Goal: Information Seeking & Learning: Check status

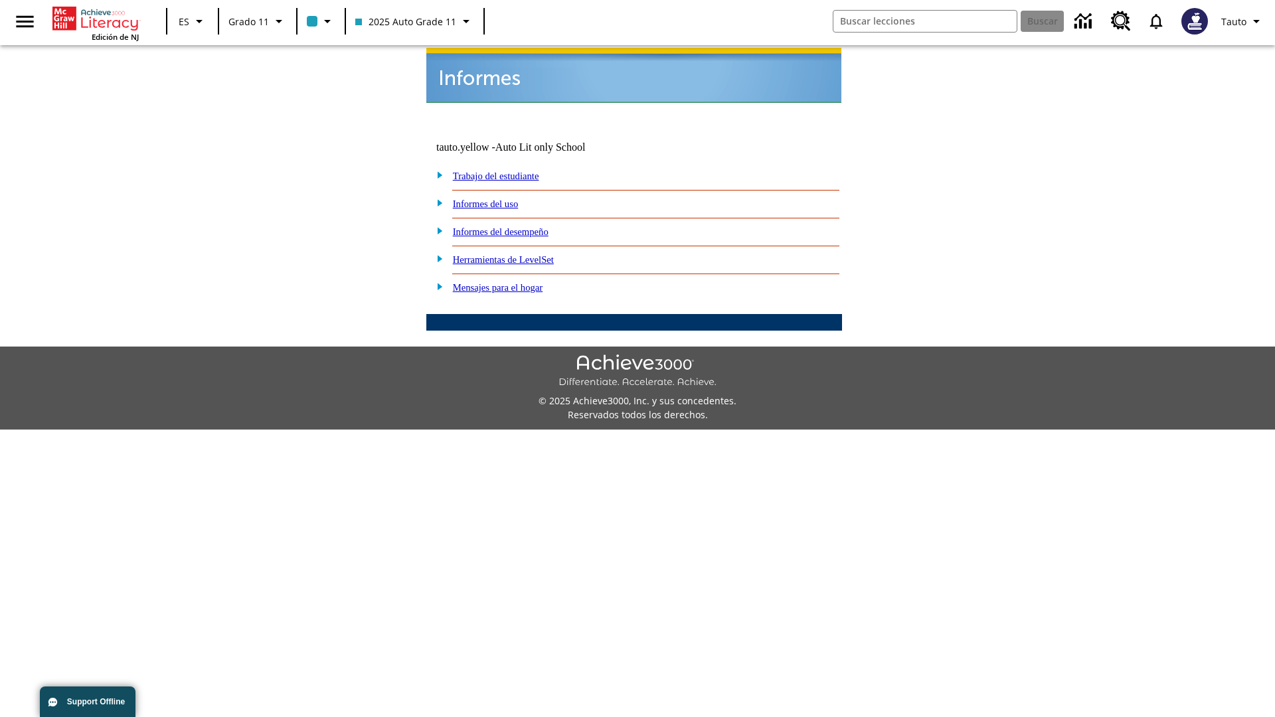
click at [496, 199] on link "Informes del uso" at bounding box center [486, 204] width 66 height 11
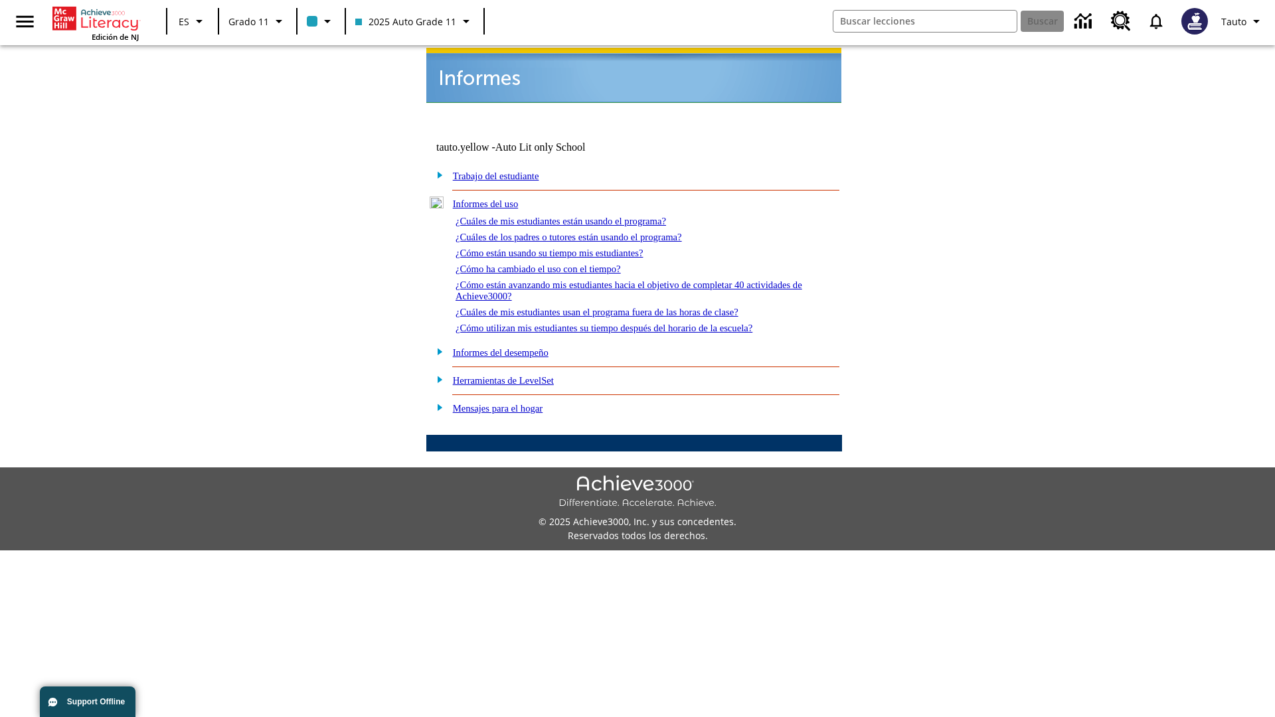
click at [579, 216] on link "¿Cuáles de mis estudiantes están usando el programa?" at bounding box center [561, 221] width 211 height 11
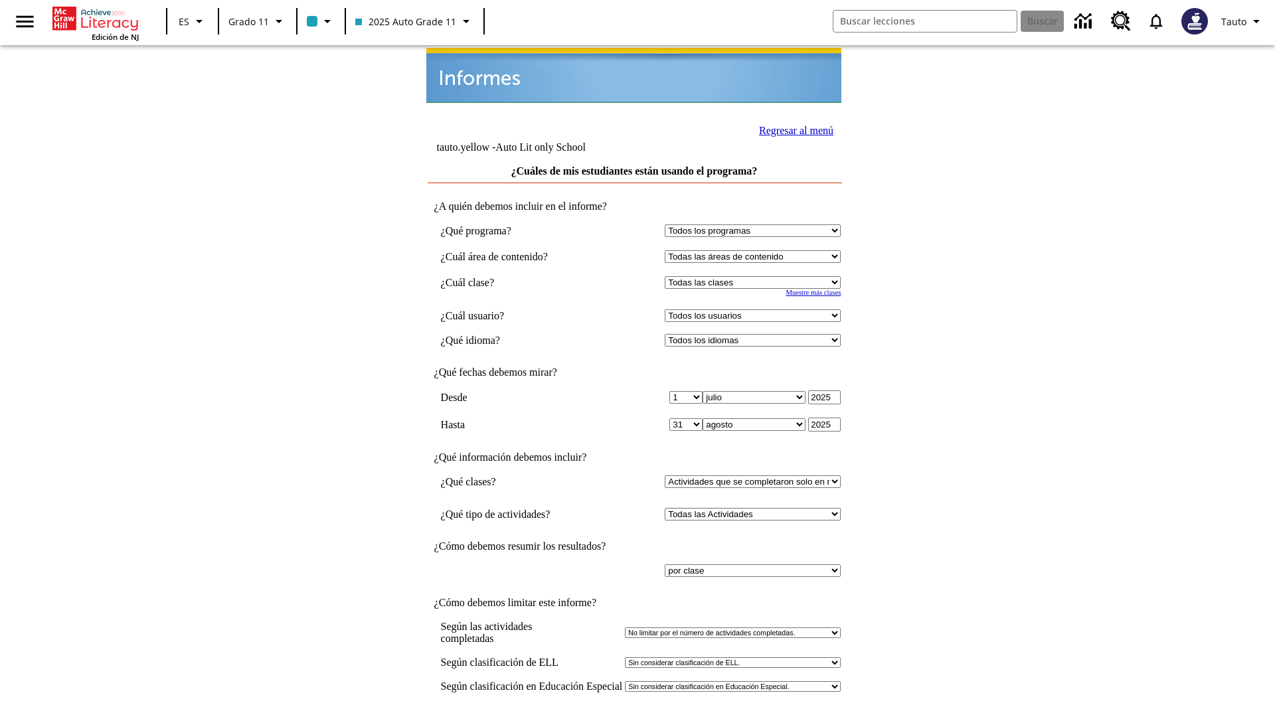
click at [756, 276] on select "Seleccionar una clase: Todas las clases 2025 Auto Grade 11 205 Auto Grade 11 Sa…" at bounding box center [753, 282] width 176 height 13
select select "11133141"
click at [756, 310] on select "Todos los usuarios Puma, Sautoen Puma, Sautoes Puma, Sautoss Twoclasses, Sautoe…" at bounding box center [753, 316] width 176 height 13
select select "21437114"
click at [635, 717] on input "Ver Informe" at bounding box center [634, 731] width 61 height 15
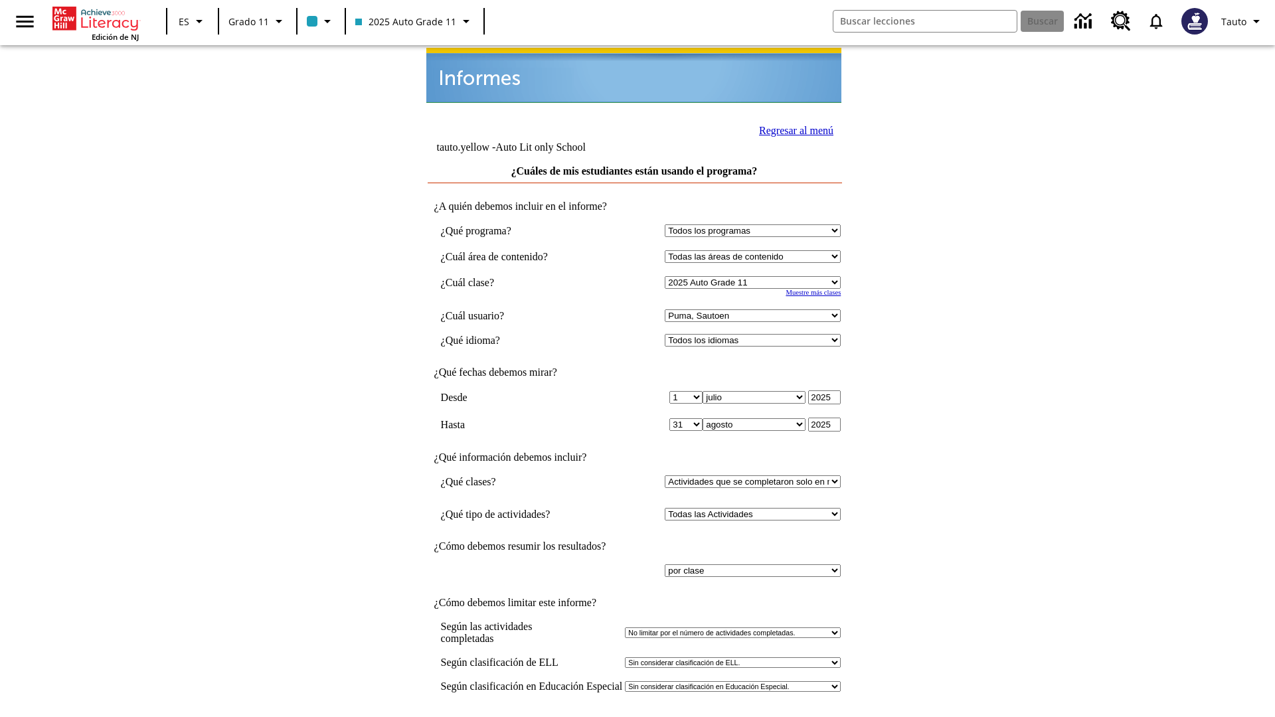
click at [792, 129] on link "Regresar al menú" at bounding box center [796, 130] width 74 height 11
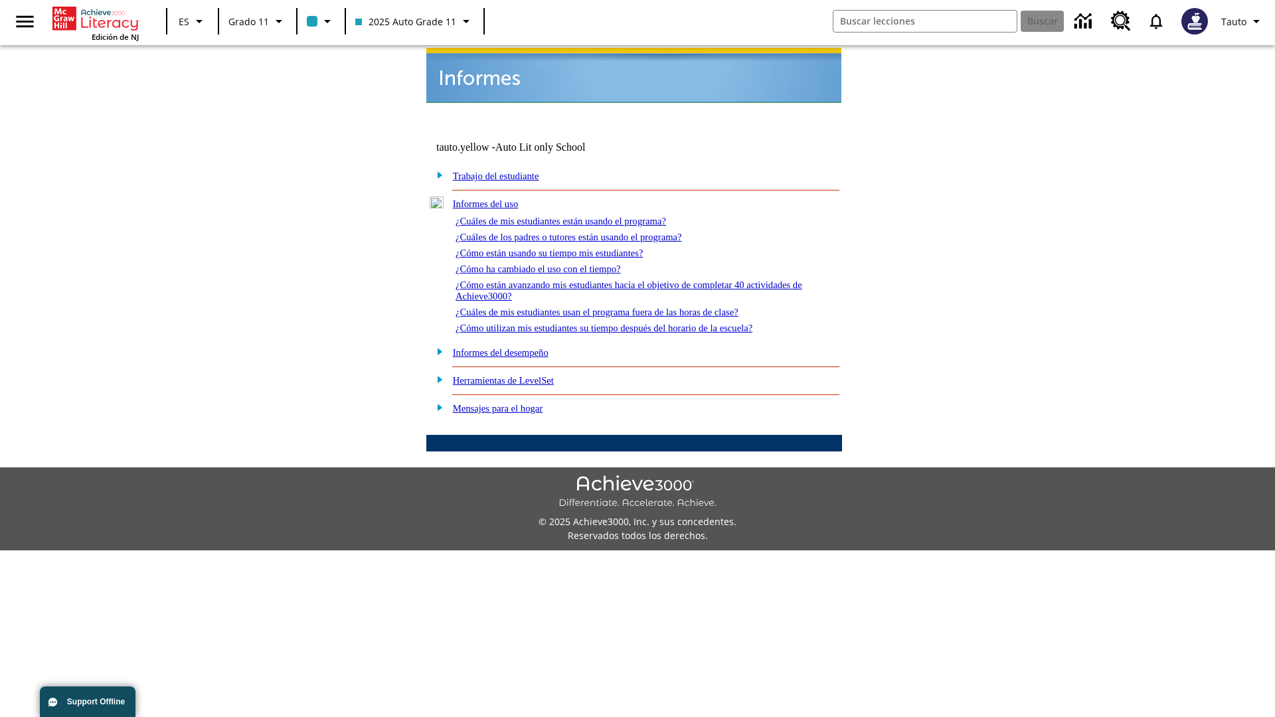
click at [588, 232] on link "¿Cuáles de los padres o tutores están usando el programa?" at bounding box center [569, 237] width 227 height 11
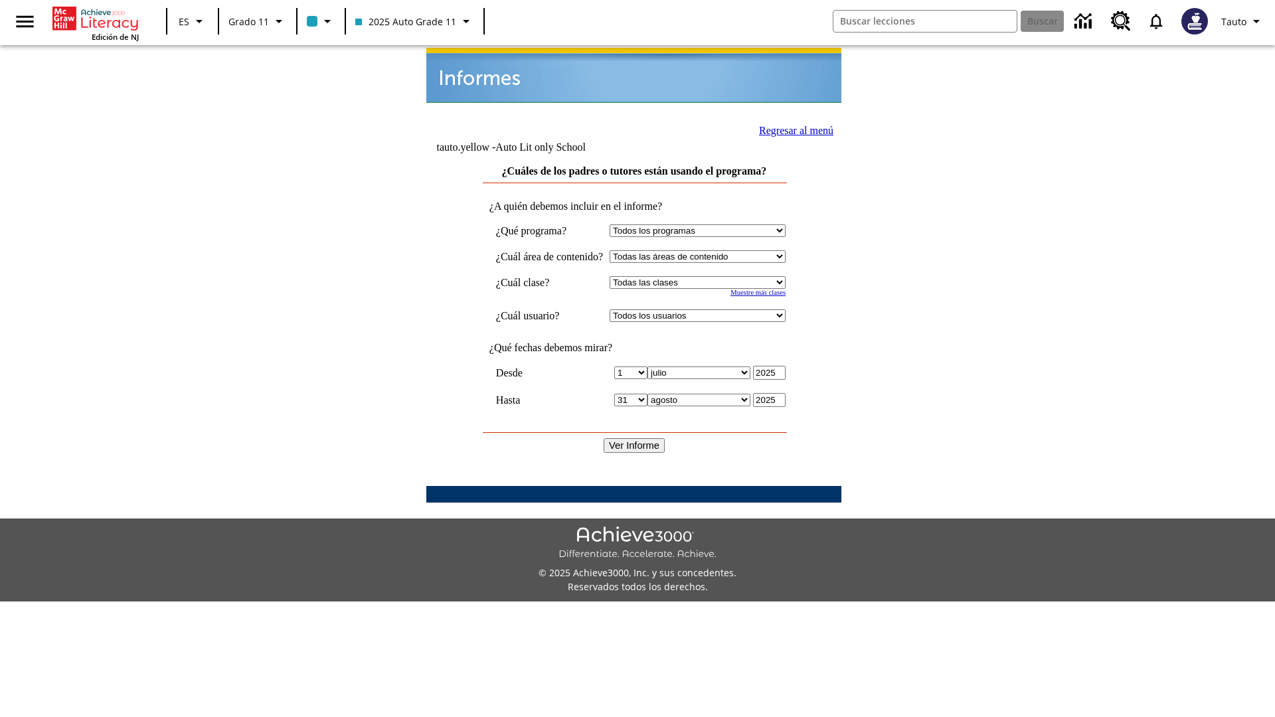
click at [710, 276] on select "Seleccionar una clase: Todas las clases 2025 Auto Grade 11 205 Auto Grade 11 Sa…" at bounding box center [698, 282] width 176 height 13
select select "11133141"
select select "21437114"
click at [635, 438] on input "Ver Informe" at bounding box center [634, 445] width 61 height 15
click at [791, 129] on link "Regresar al menú" at bounding box center [796, 130] width 74 height 11
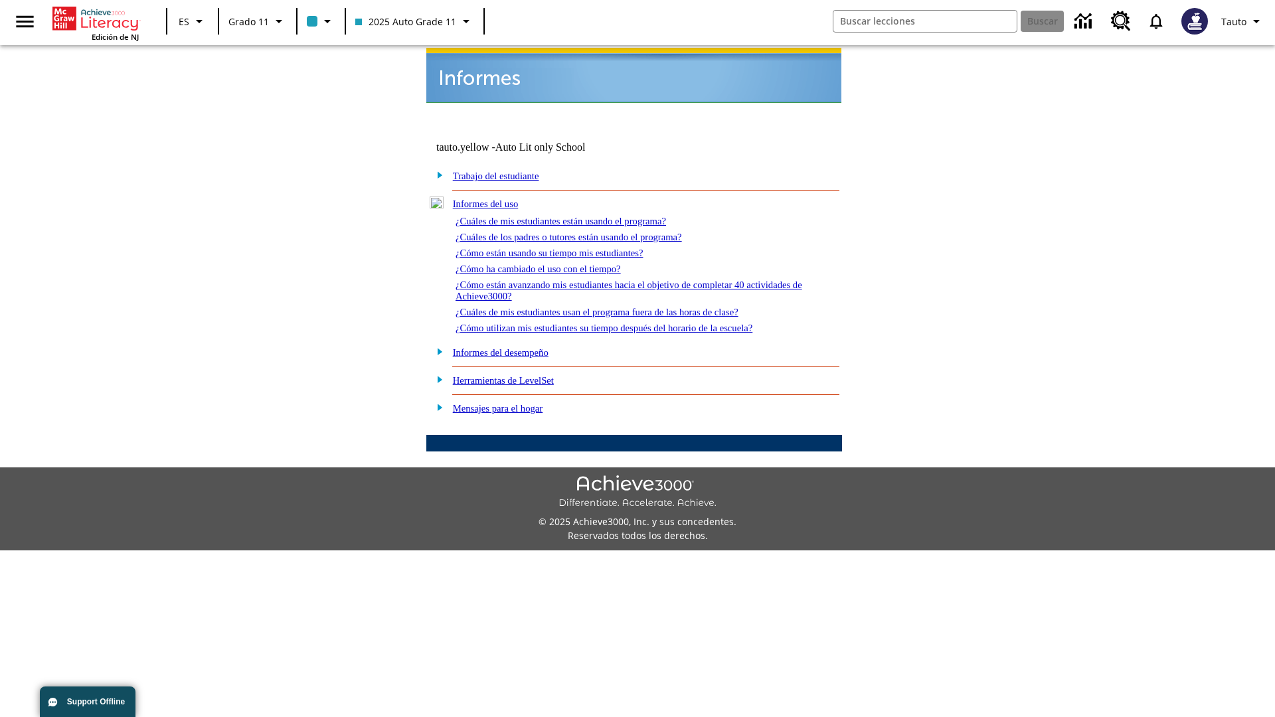
click at [565, 248] on link "¿Cómo están usando su tiempo mis estudiantes?" at bounding box center [550, 253] width 188 height 11
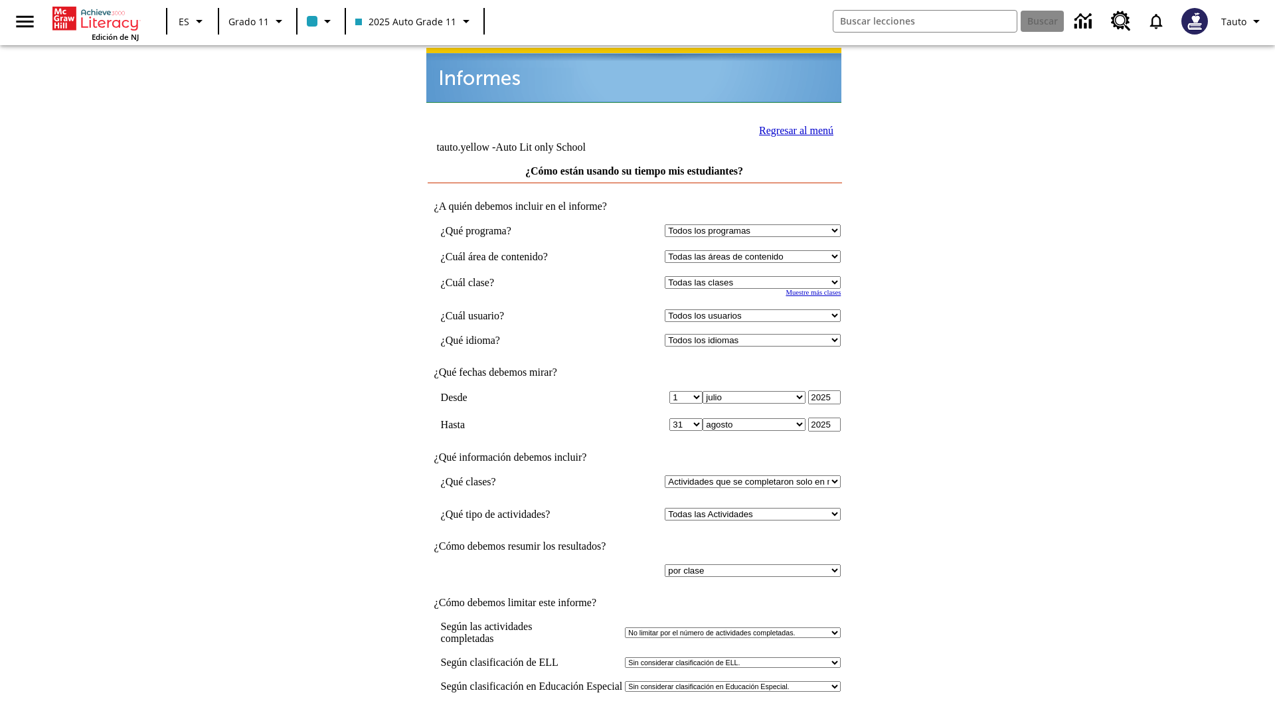
click at [756, 276] on select "Seleccionar una clase: Todas las clases 2025 Auto Grade 11 205 Auto Grade 11 Sa…" at bounding box center [753, 282] width 176 height 13
select select "11133141"
click at [756, 310] on select "Todos los usuarios Puma, Sautoen Puma, Sautoes Puma, Sautoss Twoclasses, Sautoe…" at bounding box center [753, 316] width 176 height 13
select select "21437114"
click at [635, 717] on input "Ver Informe" at bounding box center [634, 731] width 61 height 15
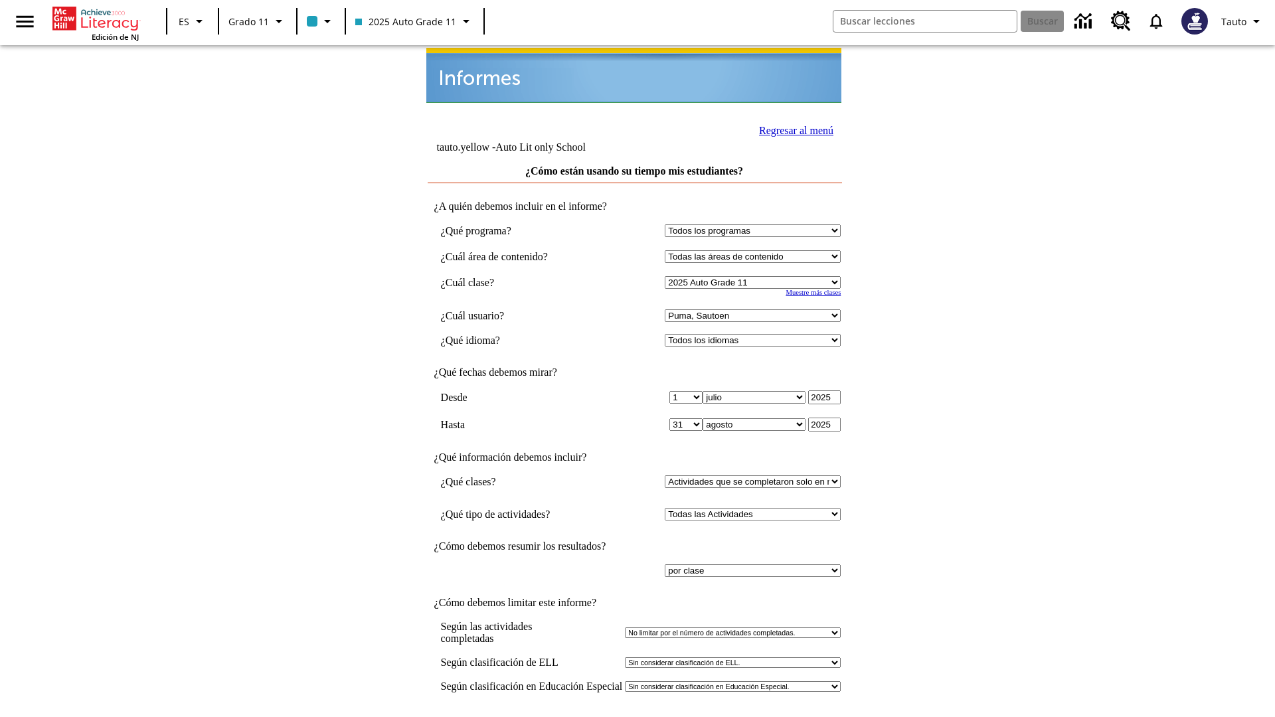
click at [792, 129] on link "Regresar al menú" at bounding box center [796, 130] width 74 height 11
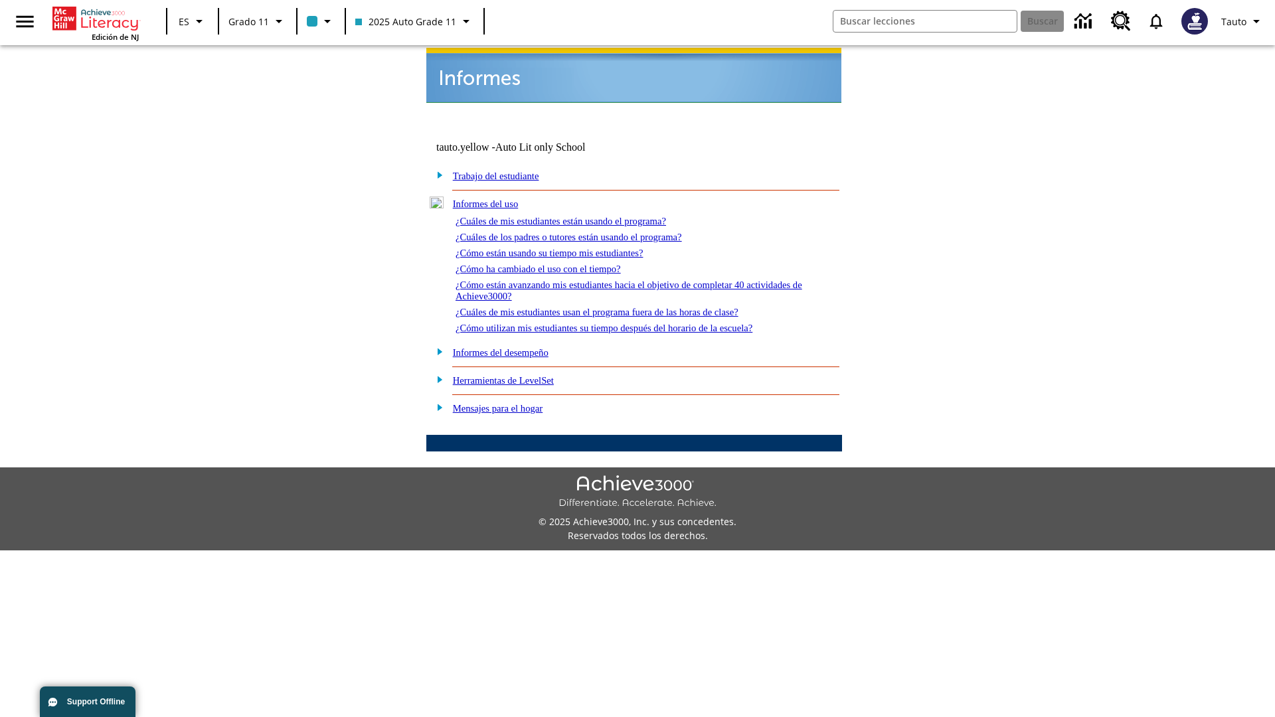
click at [550, 264] on link "¿Cómo ha cambiado el uso con el tiempo?" at bounding box center [538, 269] width 165 height 11
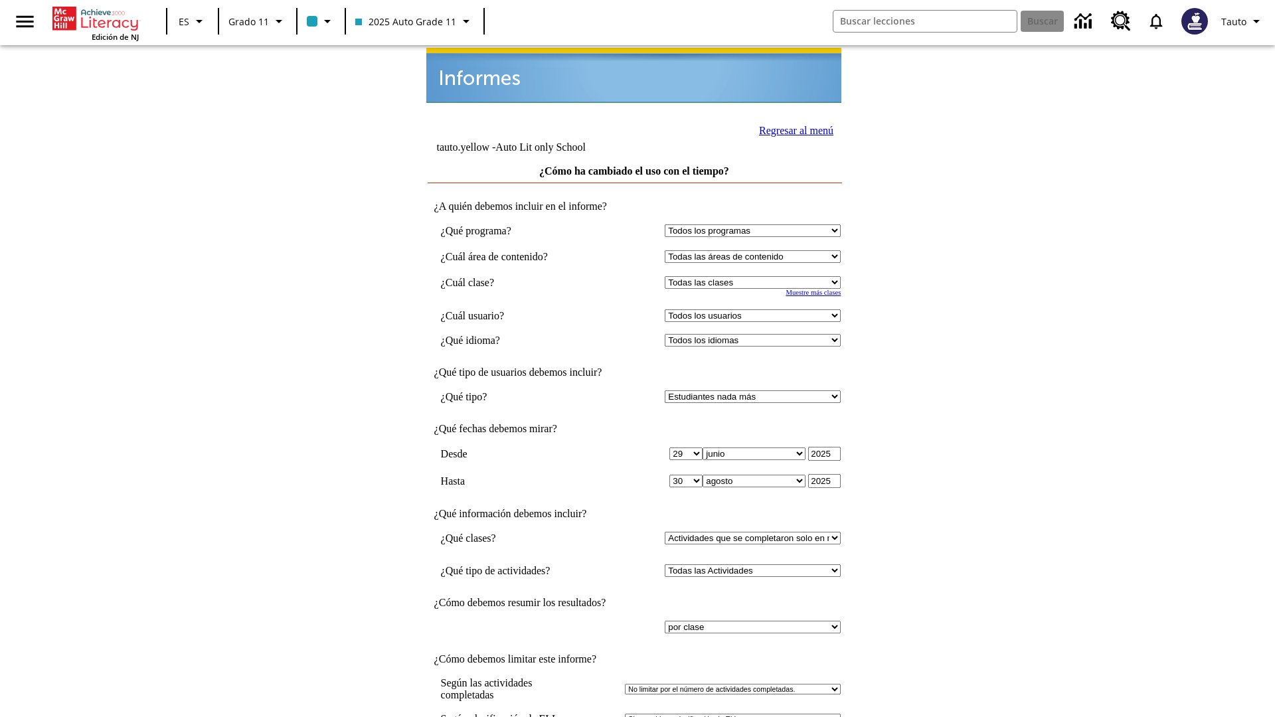
click at [756, 276] on select "Seleccionar una clase: Todas las clases 2025 Auto Grade 11 205 Auto Grade 11 Sa…" at bounding box center [753, 282] width 176 height 13
select select "11133141"
select select "21437114"
click at [792, 129] on link "Regresar al menú" at bounding box center [796, 130] width 74 height 11
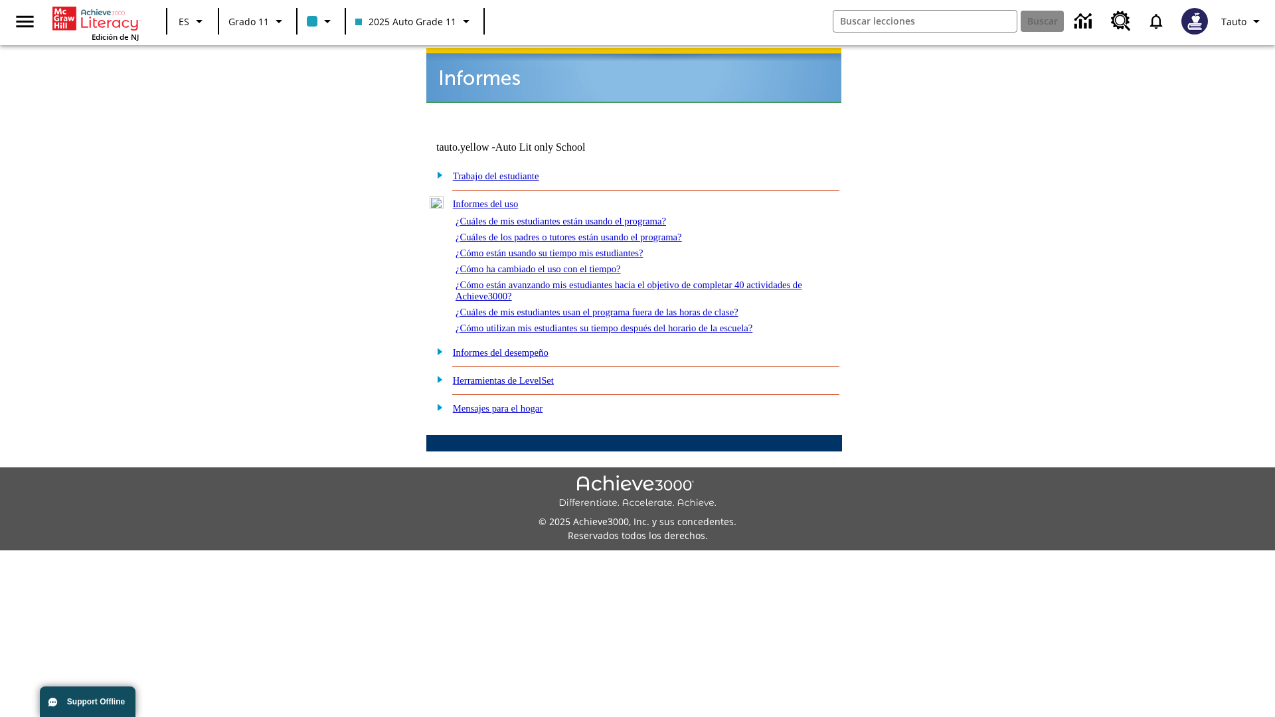
click at [623, 280] on link "¿Cómo están avanzando mis estudiantes hacia el objetivo de completar 40 activid…" at bounding box center [629, 291] width 347 height 22
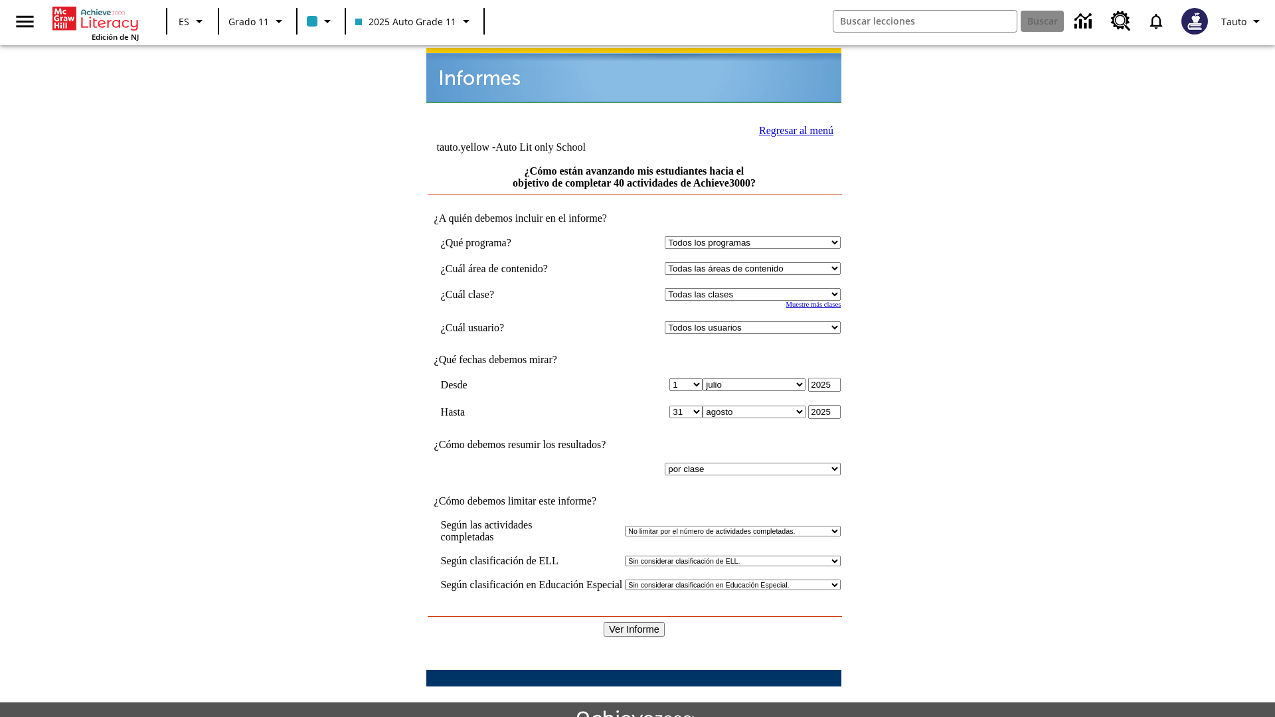
click at [756, 288] on select "Seleccionar una clase: Todas las clases 2025 Auto Grade 11 205 Auto Grade 11 Sa…" at bounding box center [753, 294] width 176 height 13
select select "11133141"
click at [756, 321] on select "Todos los usuarios Puma, Sautoen Puma, Sautoes Puma, Sautoss Twoclasses, Sautoe…" at bounding box center [753, 327] width 176 height 13
select select "21437114"
click at [635, 622] on input "Ver Informe" at bounding box center [634, 629] width 61 height 15
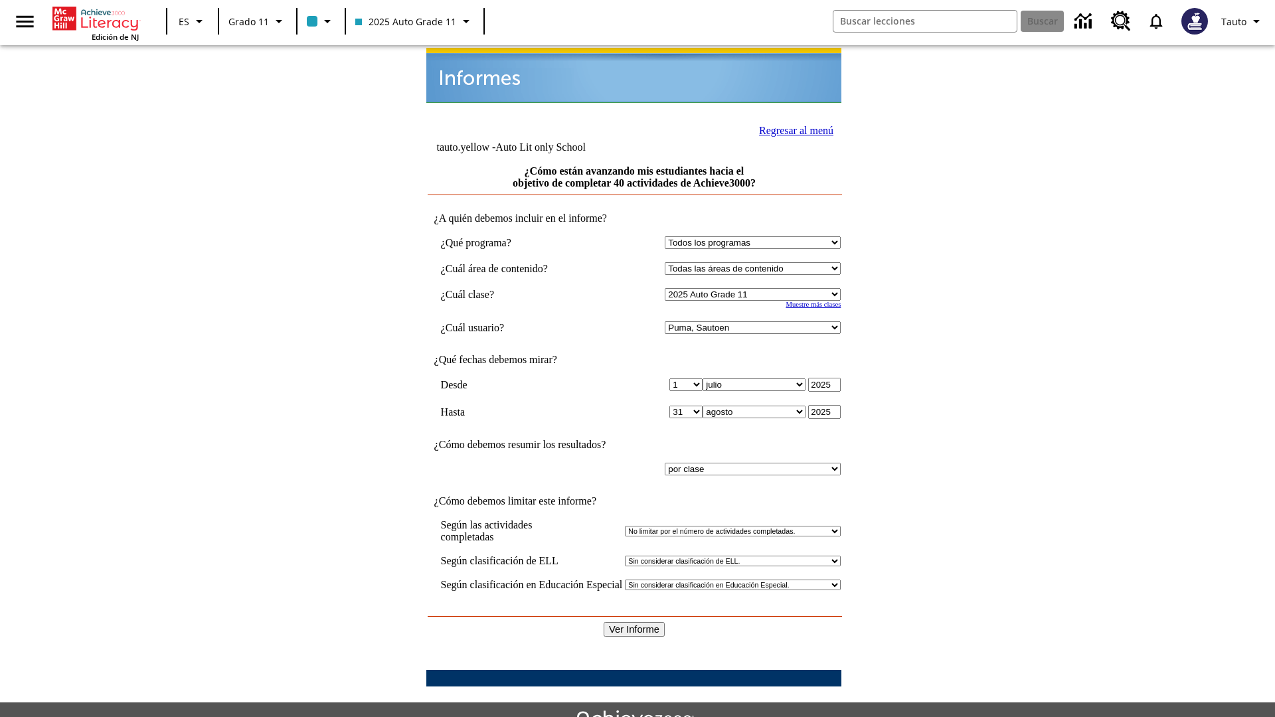
click at [792, 129] on link "Regresar al menú" at bounding box center [796, 130] width 74 height 11
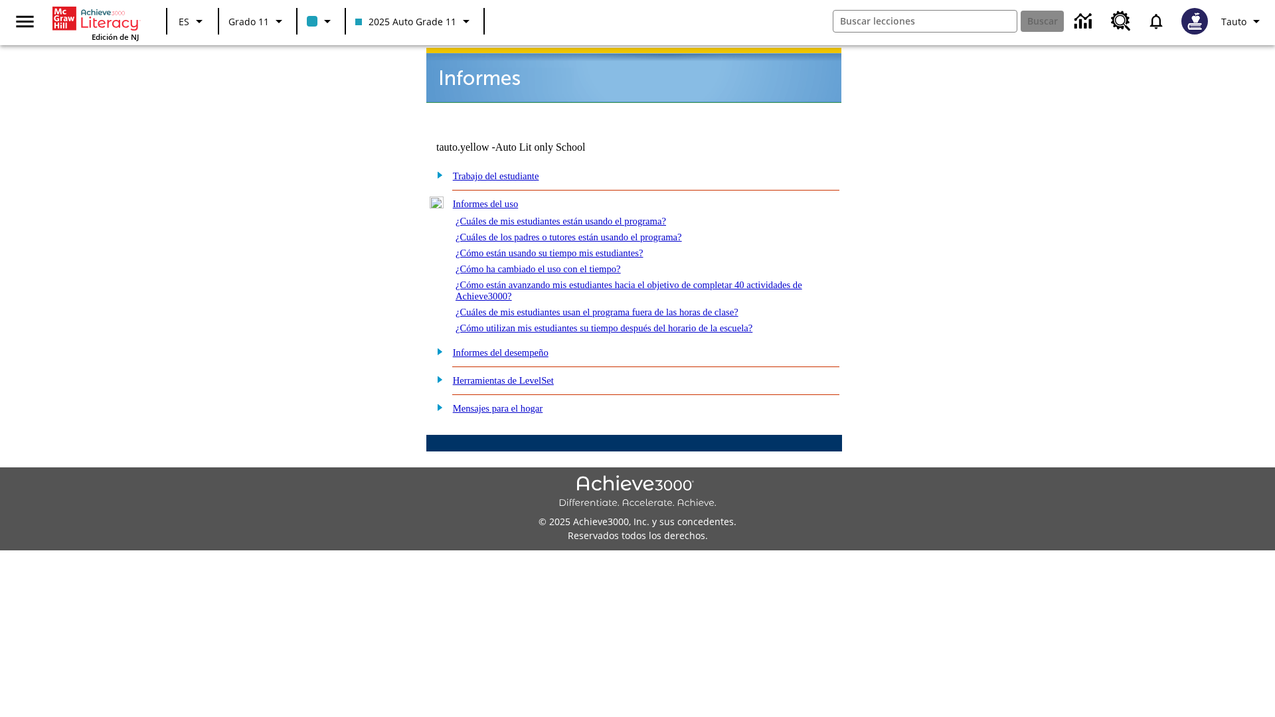
click at [621, 307] on link "¿Cuáles de mis estudiantes usan el programa fuera de las horas de clase?" at bounding box center [597, 312] width 283 height 11
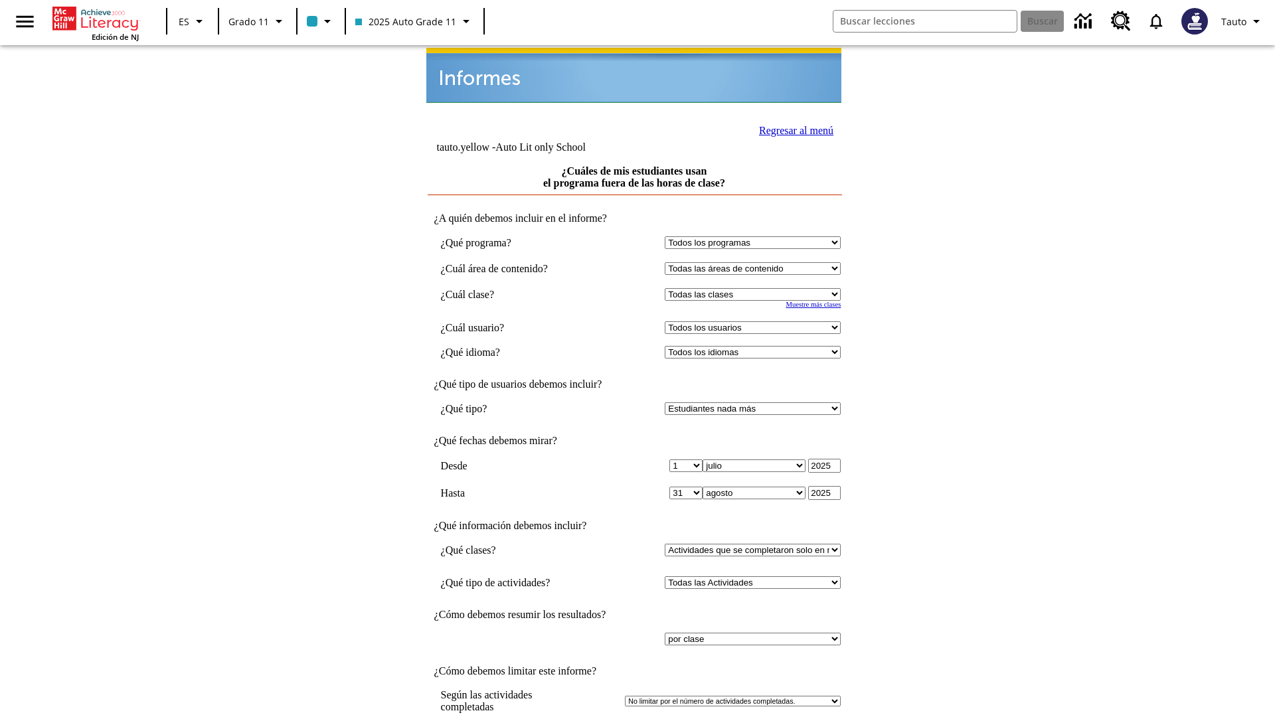
click at [756, 288] on select "Seleccionar una clase: Todas las clases 2025 Auto Grade 11 205 Auto Grade 11 Sa…" at bounding box center [753, 294] width 176 height 13
select select "11133141"
click at [756, 321] on select "Todos los usuarios Puma, Sautoen Puma, Sautoes Puma, Sautoss Twoclasses, Sautoe…" at bounding box center [753, 327] width 176 height 13
select select "21437114"
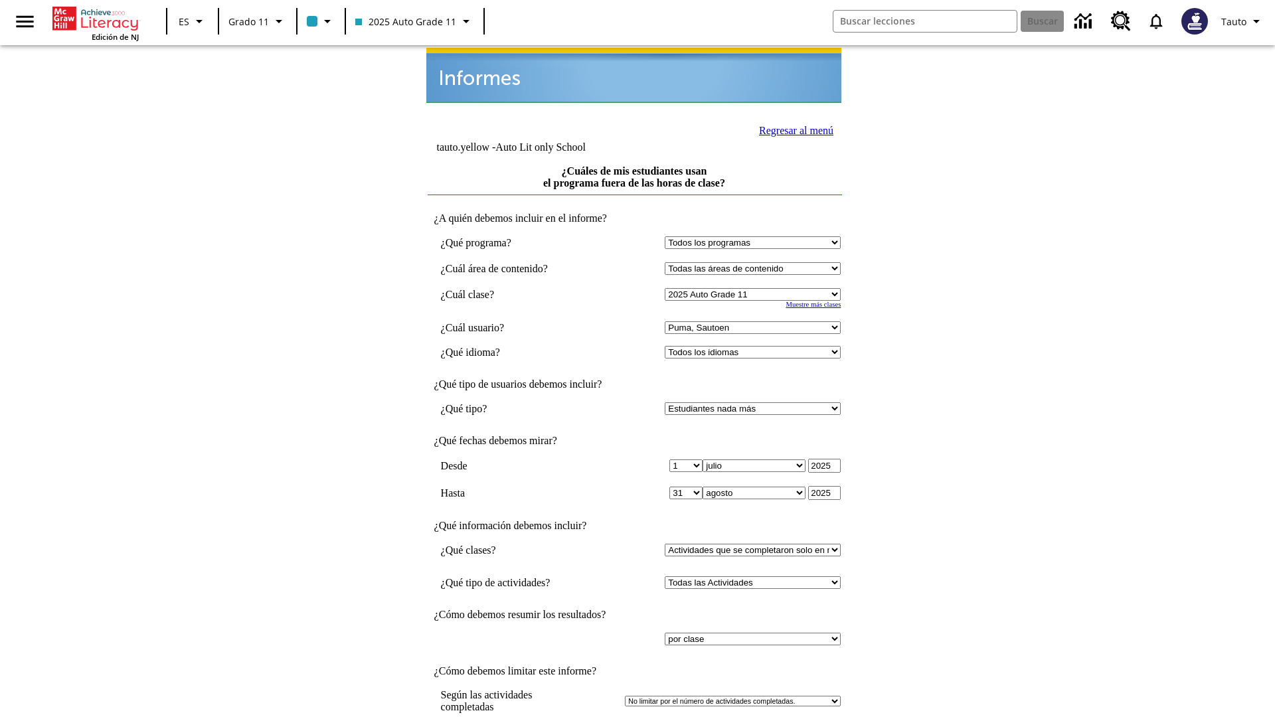
scroll to position [10, 0]
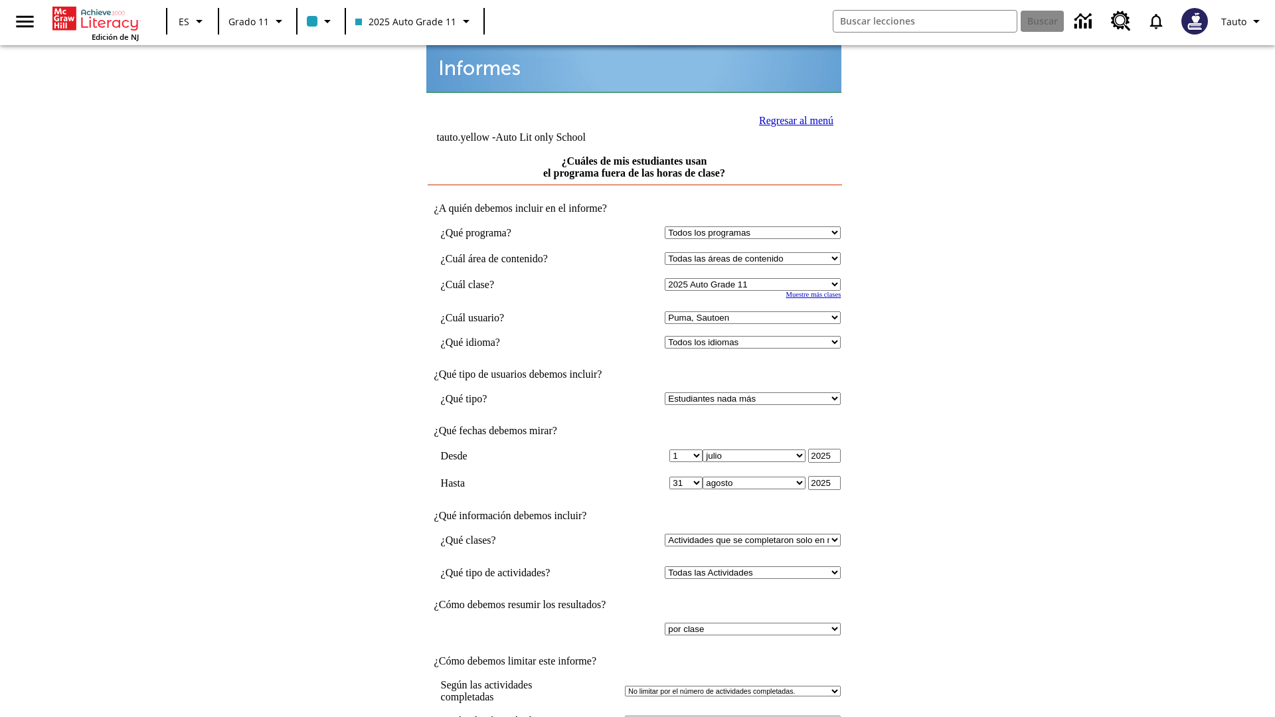
click at [792, 119] on link "Regresar al menú" at bounding box center [796, 120] width 74 height 11
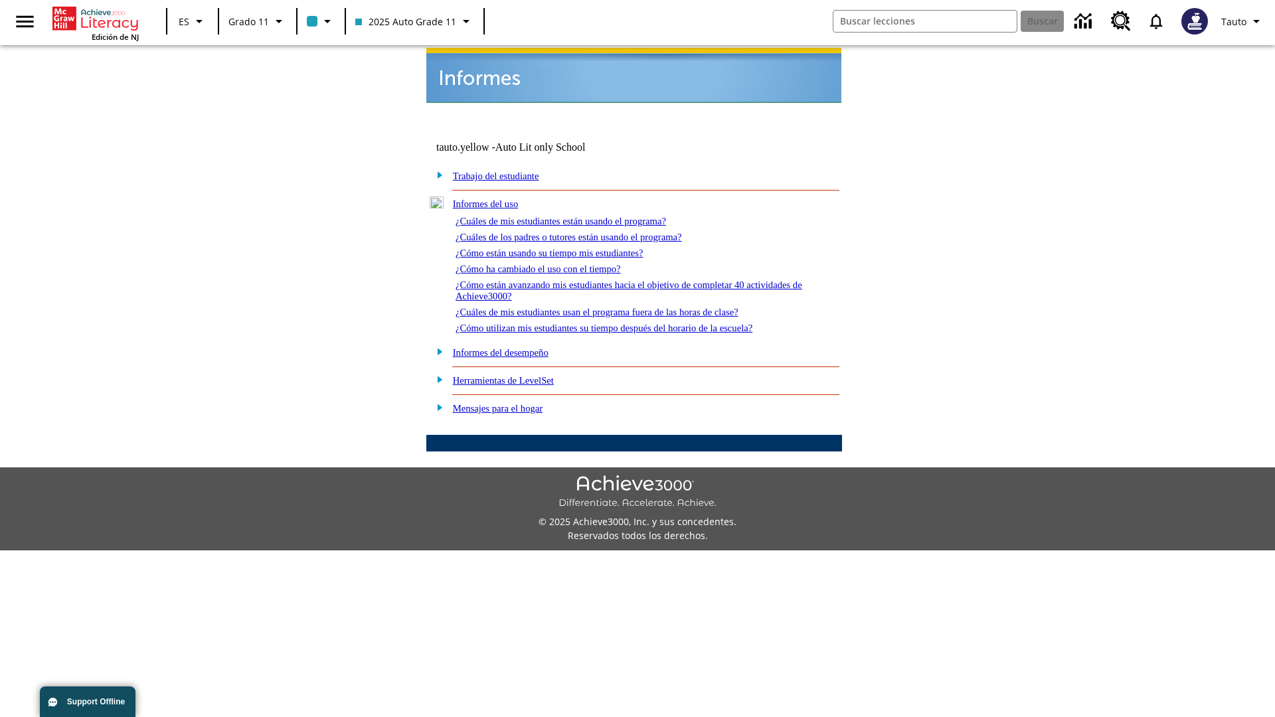
click at [627, 323] on link "¿Cómo utilizan mis estudiantes su tiempo después del horario de la escuela?" at bounding box center [604, 328] width 297 height 11
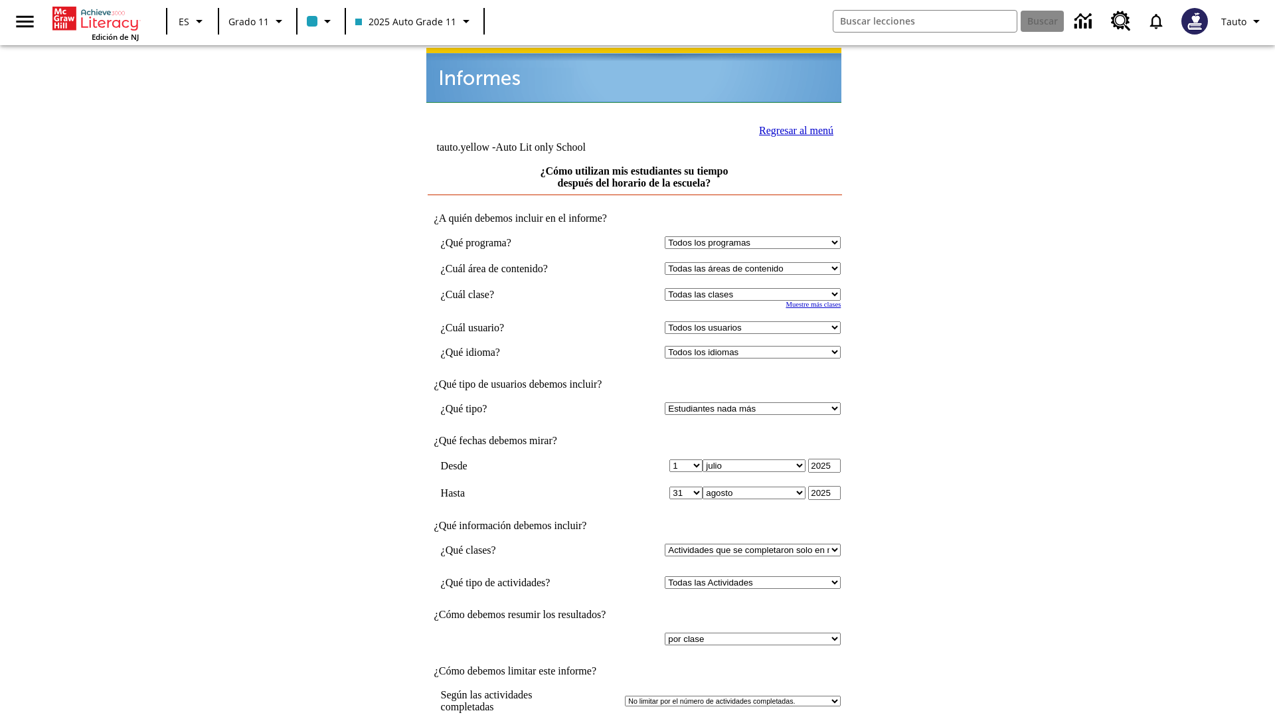
select select "11133141"
click at [756, 321] on select "Todos los usuarios Puma, Sautoen Puma, Sautoes Puma, Sautoss Twoclasses, Sautoe…" at bounding box center [753, 327] width 176 height 13
select select "21437114"
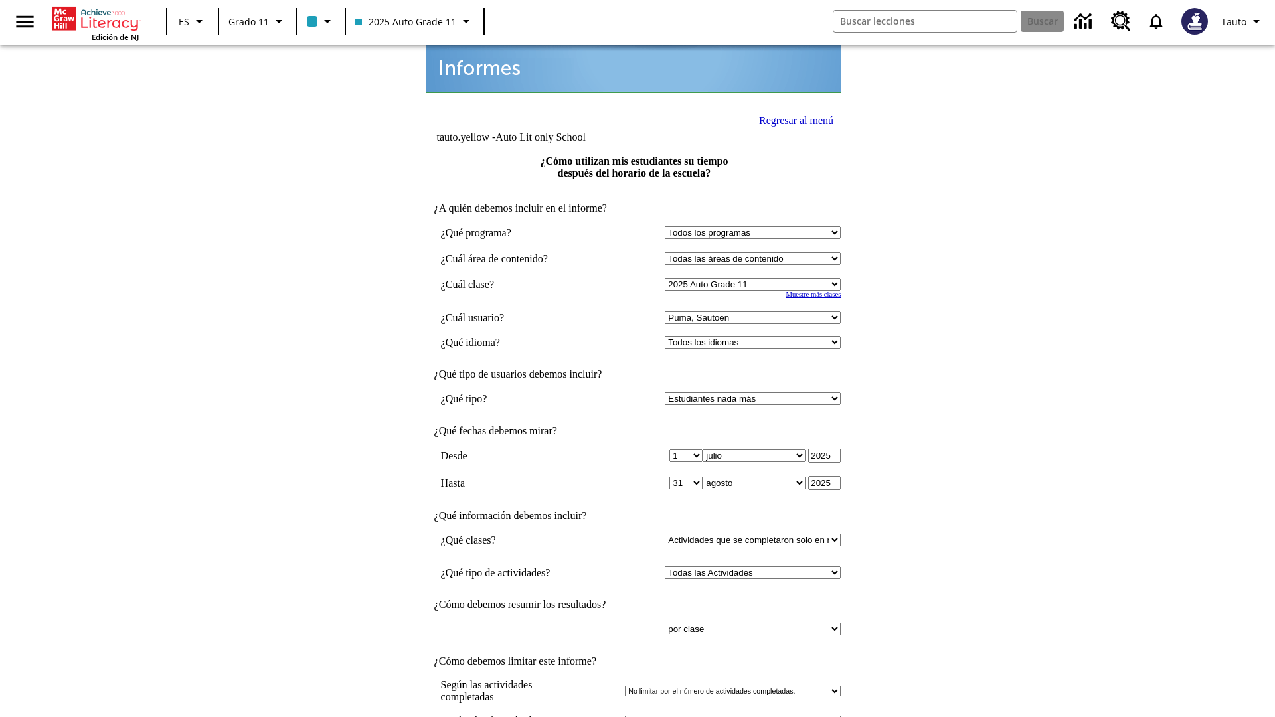
click at [792, 119] on link "Regresar al menú" at bounding box center [796, 120] width 74 height 11
